Goal: Find contact information: Find contact information

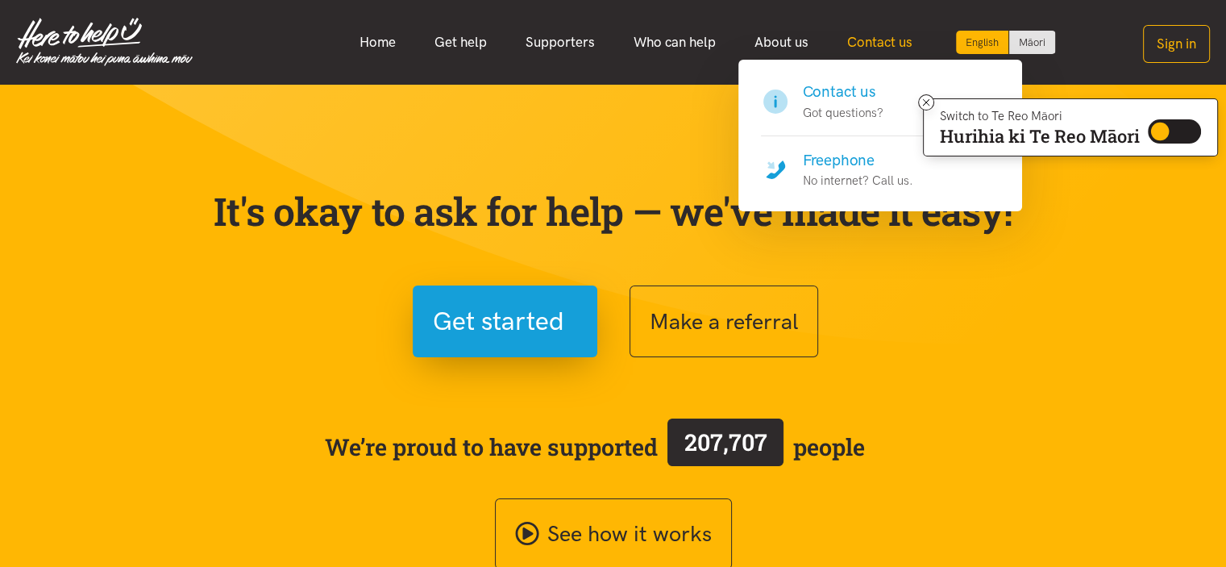
click at [861, 42] on link "Contact us" at bounding box center [880, 42] width 104 height 35
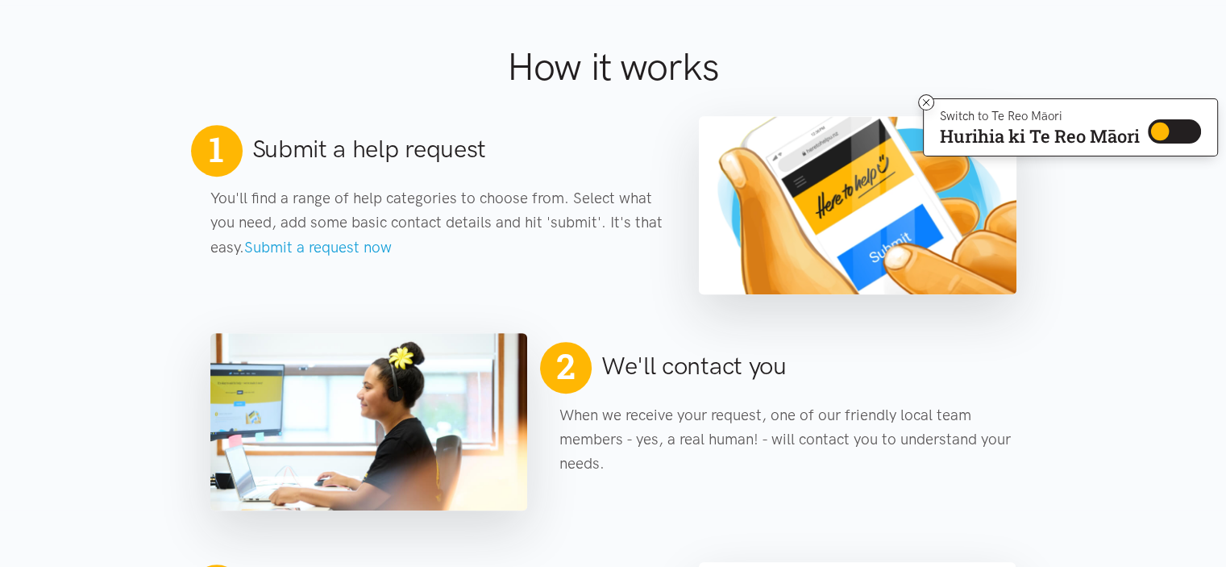
scroll to position [493, 0]
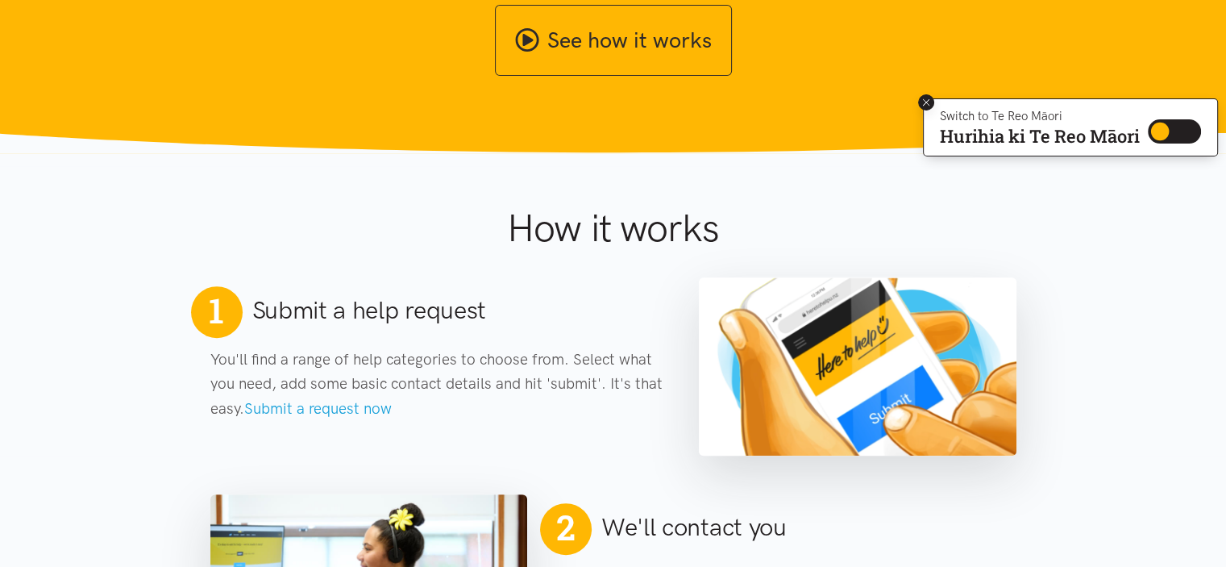
click at [920, 98] on icon at bounding box center [926, 103] width 12 height 12
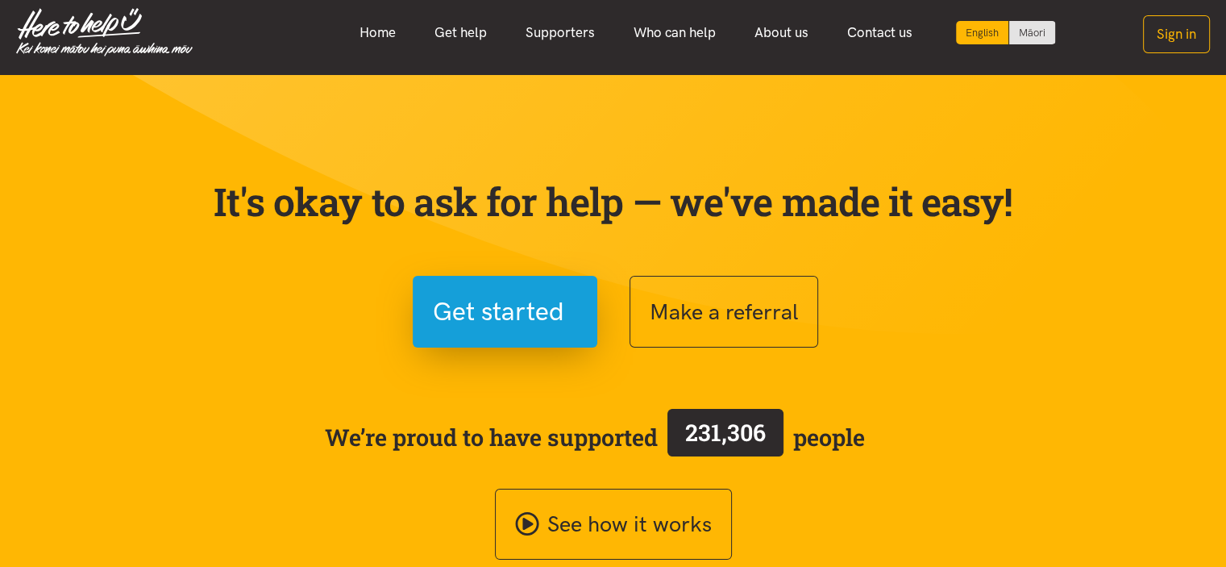
scroll to position [0, 0]
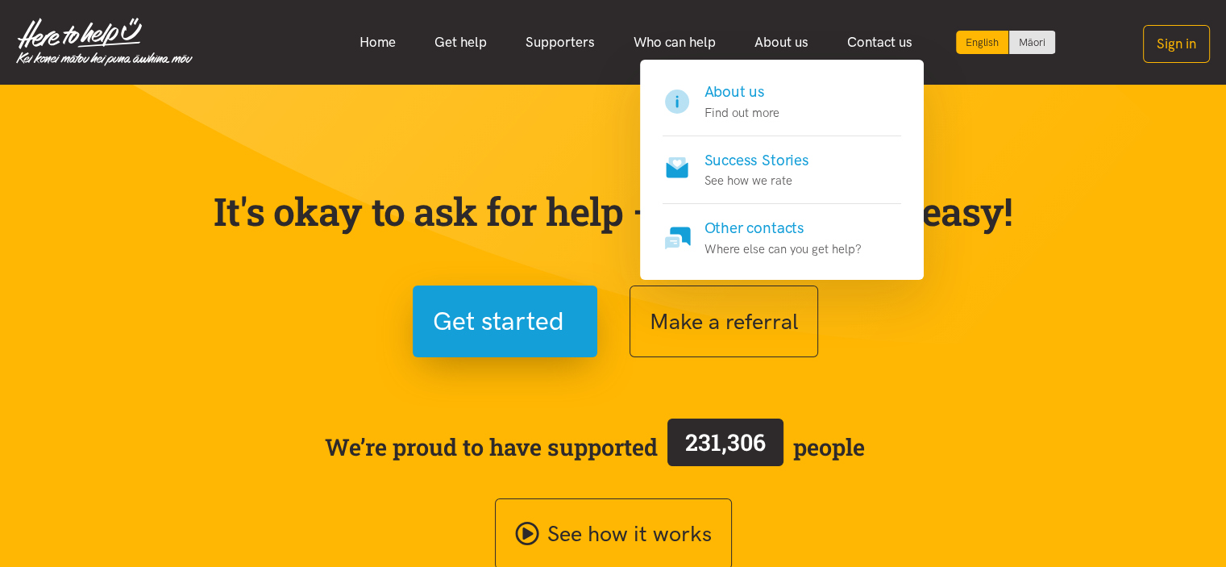
click at [751, 91] on h4 "About us" at bounding box center [741, 92] width 75 height 23
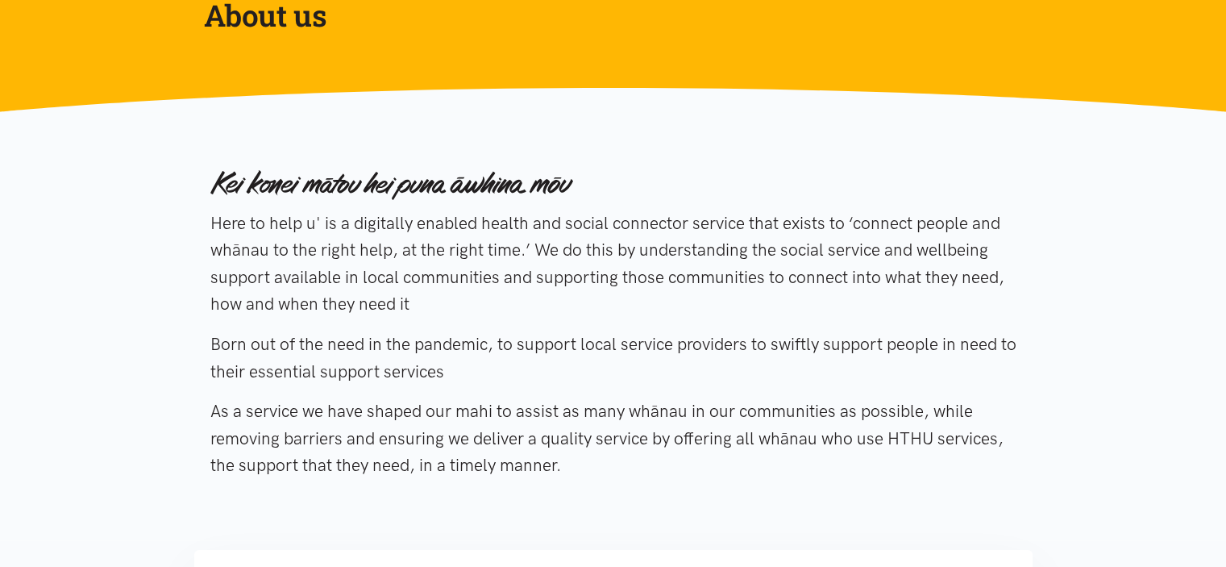
scroll to position [5, 0]
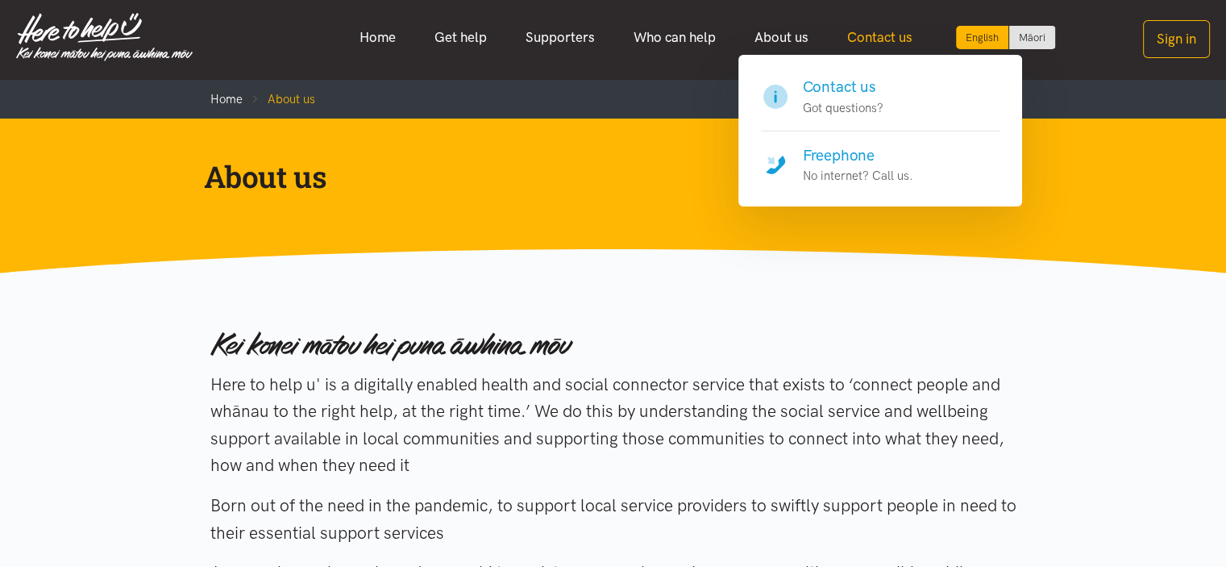
click at [885, 46] on link "Contact us" at bounding box center [880, 37] width 104 height 35
click at [875, 31] on link "Contact us" at bounding box center [880, 37] width 104 height 35
click at [862, 98] on p "Got questions?" at bounding box center [843, 107] width 81 height 19
